Goal: Find specific page/section

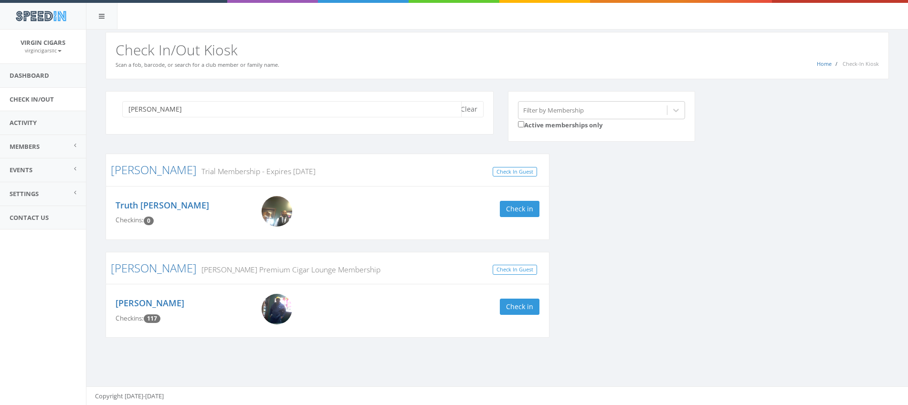
scroll to position [0, 0]
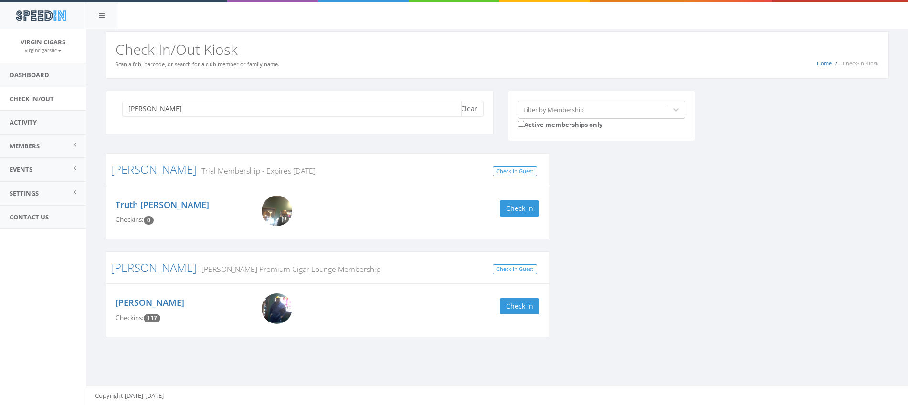
click at [429, 109] on input "[PERSON_NAME]" at bounding box center [292, 109] width 340 height 16
click at [430, 109] on input "[PERSON_NAME]" at bounding box center [292, 109] width 340 height 16
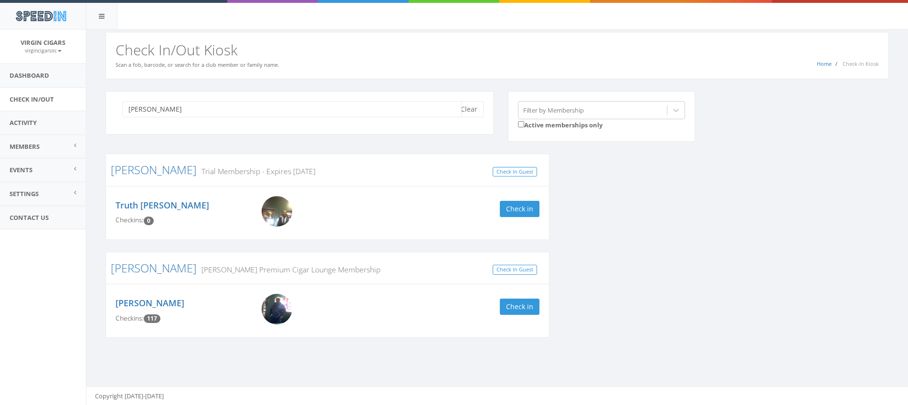
click at [430, 109] on input "[PERSON_NAME]" at bounding box center [292, 109] width 340 height 16
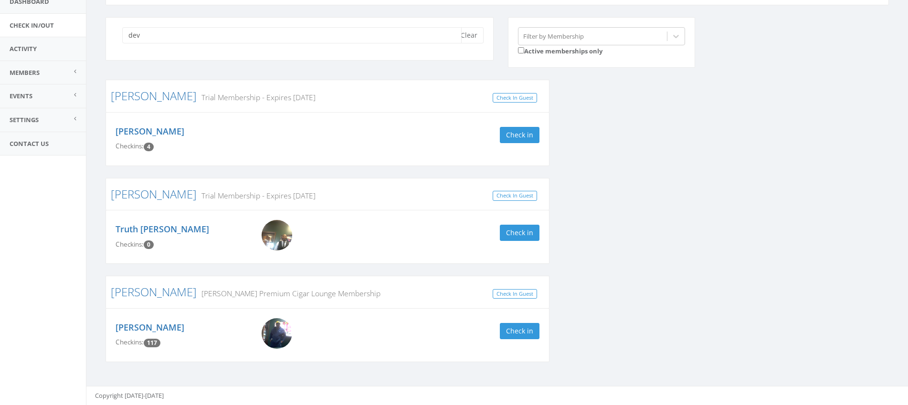
scroll to position [0, 0]
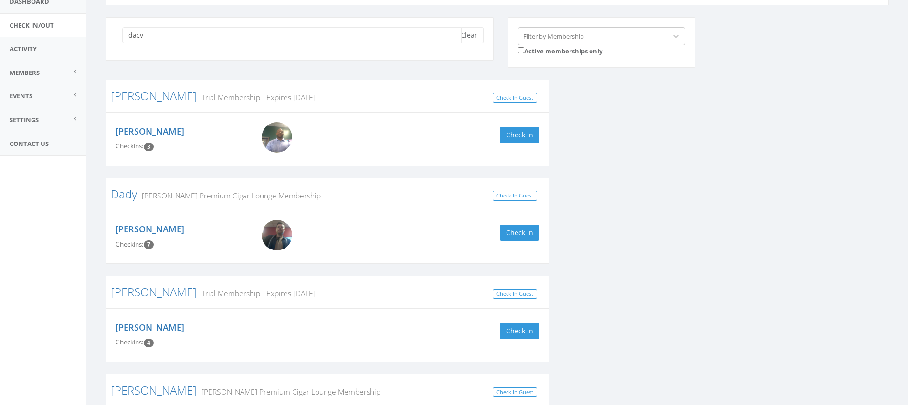
type input "dac"
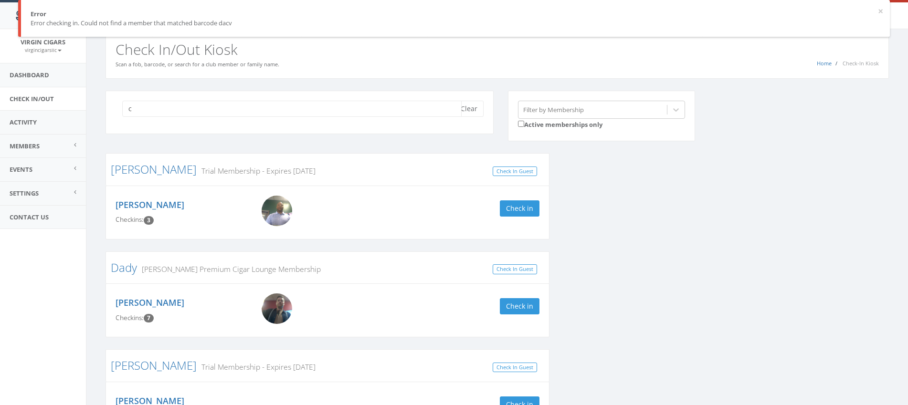
type input "cv"
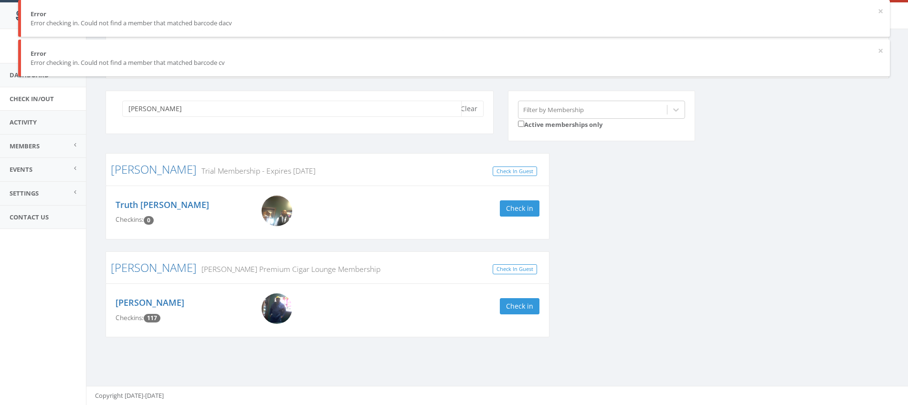
scroll to position [0, 0]
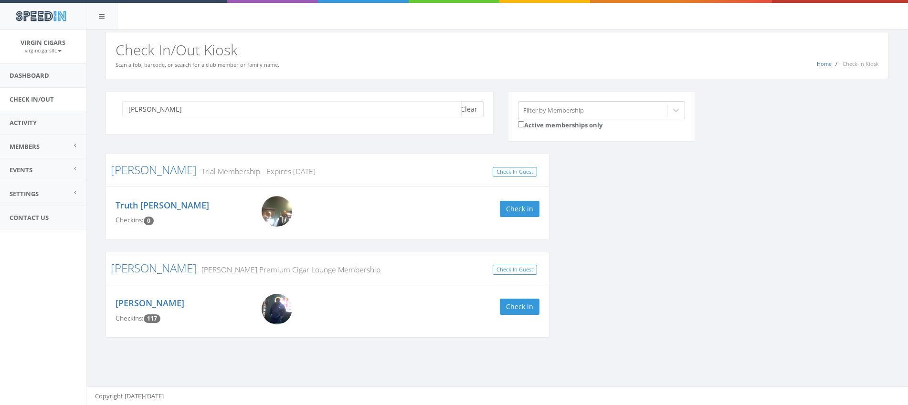
type input "[PERSON_NAME]"
click at [474, 115] on button "Clear" at bounding box center [469, 109] width 29 height 16
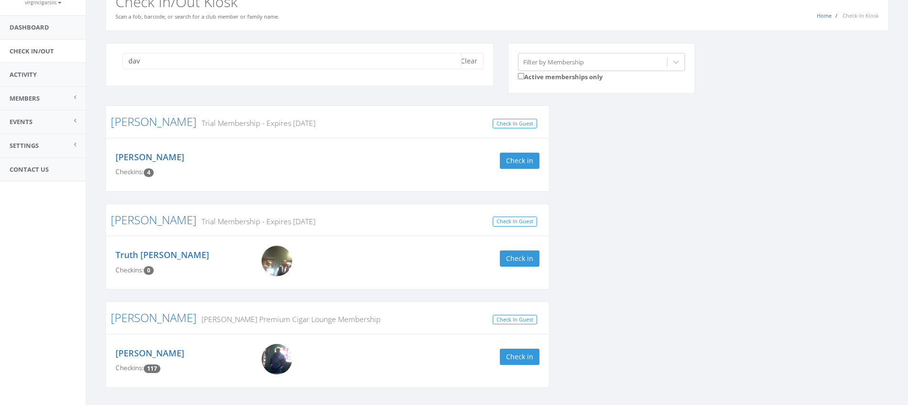
scroll to position [74, 0]
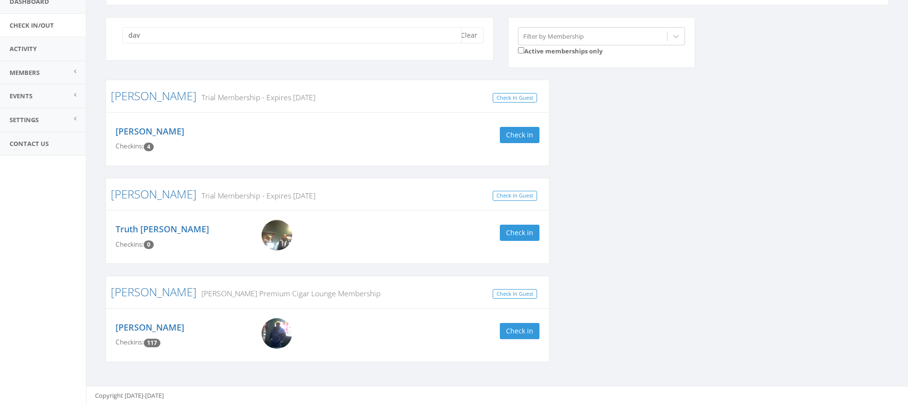
type input "dav"
click at [281, 337] on img at bounding box center [277, 334] width 31 height 31
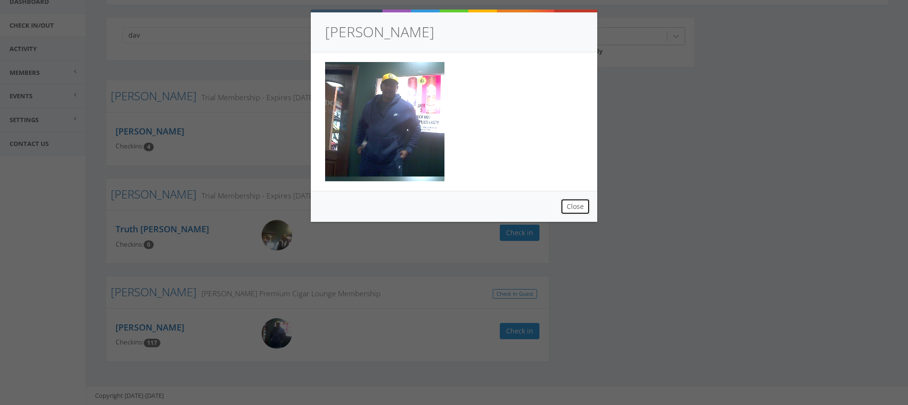
click at [572, 207] on button "Close" at bounding box center [576, 207] width 30 height 16
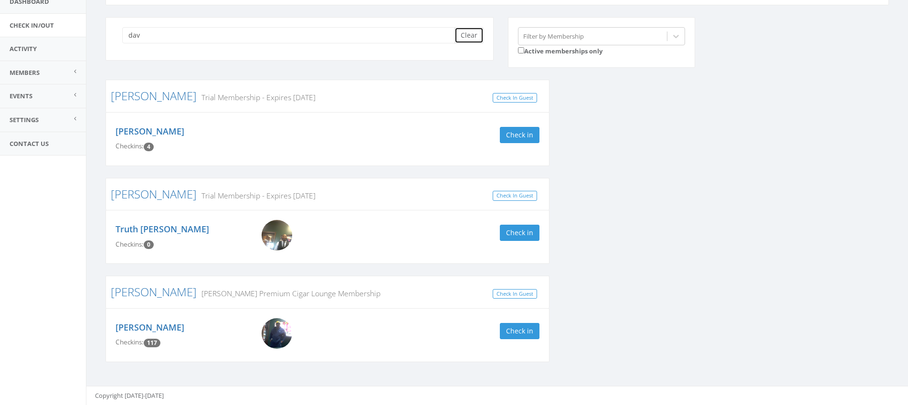
click at [472, 37] on button "Clear" at bounding box center [469, 35] width 29 height 16
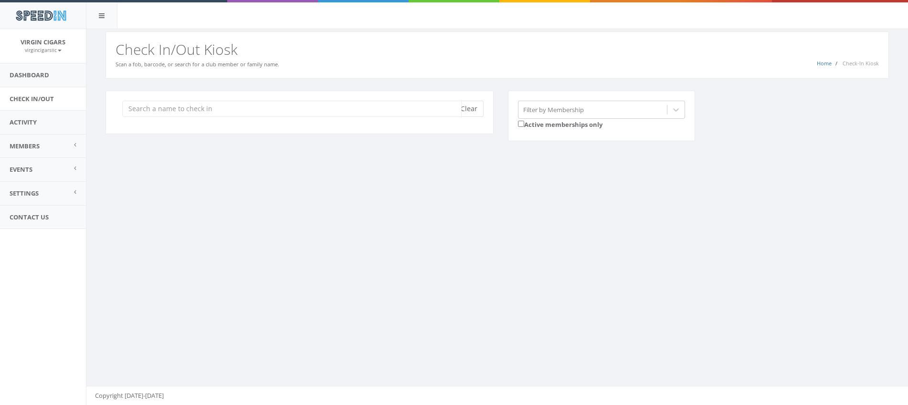
scroll to position [0, 0]
